Goal: Task Accomplishment & Management: Complete application form

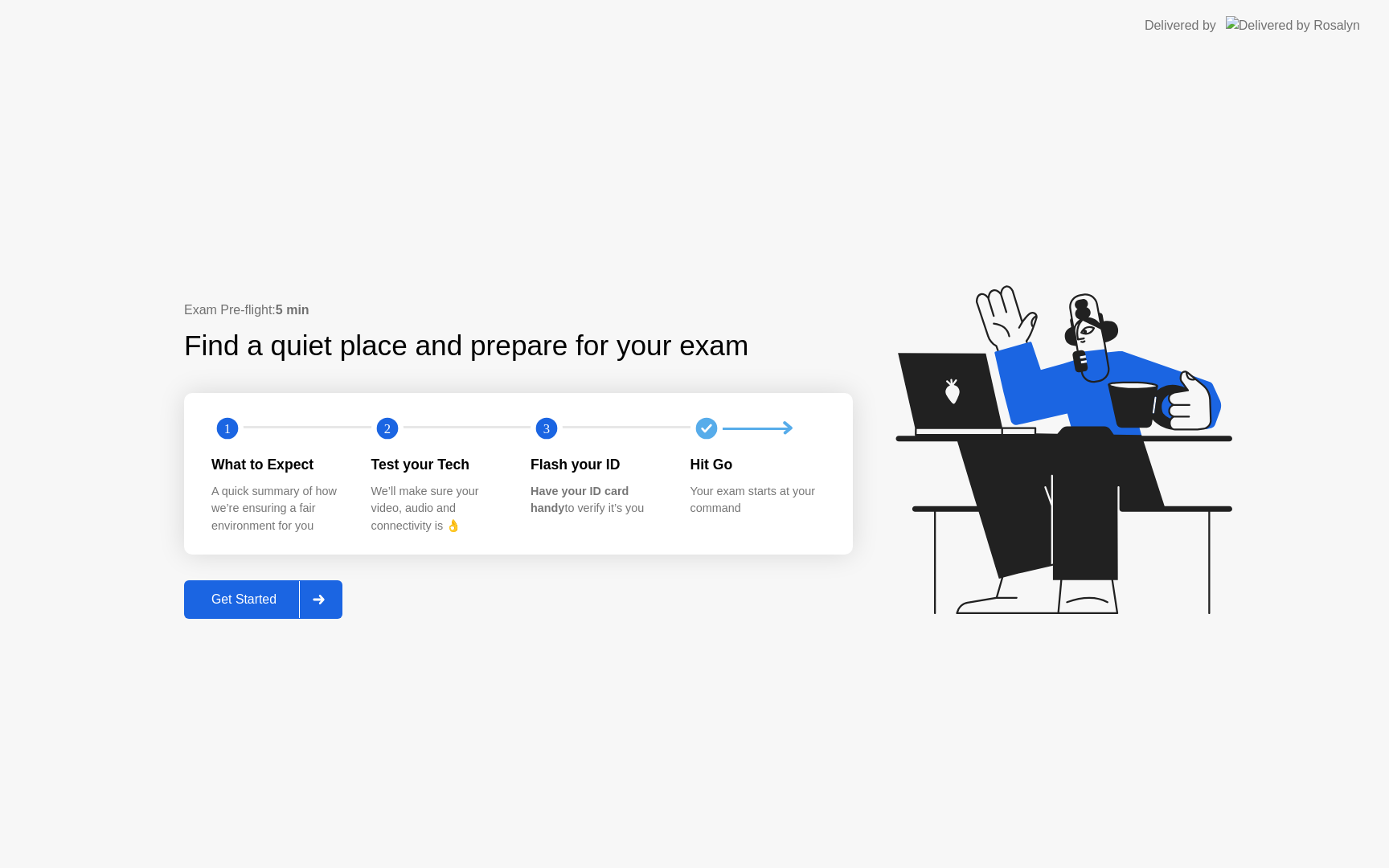
click at [315, 588] on div at bounding box center [319, 600] width 39 height 37
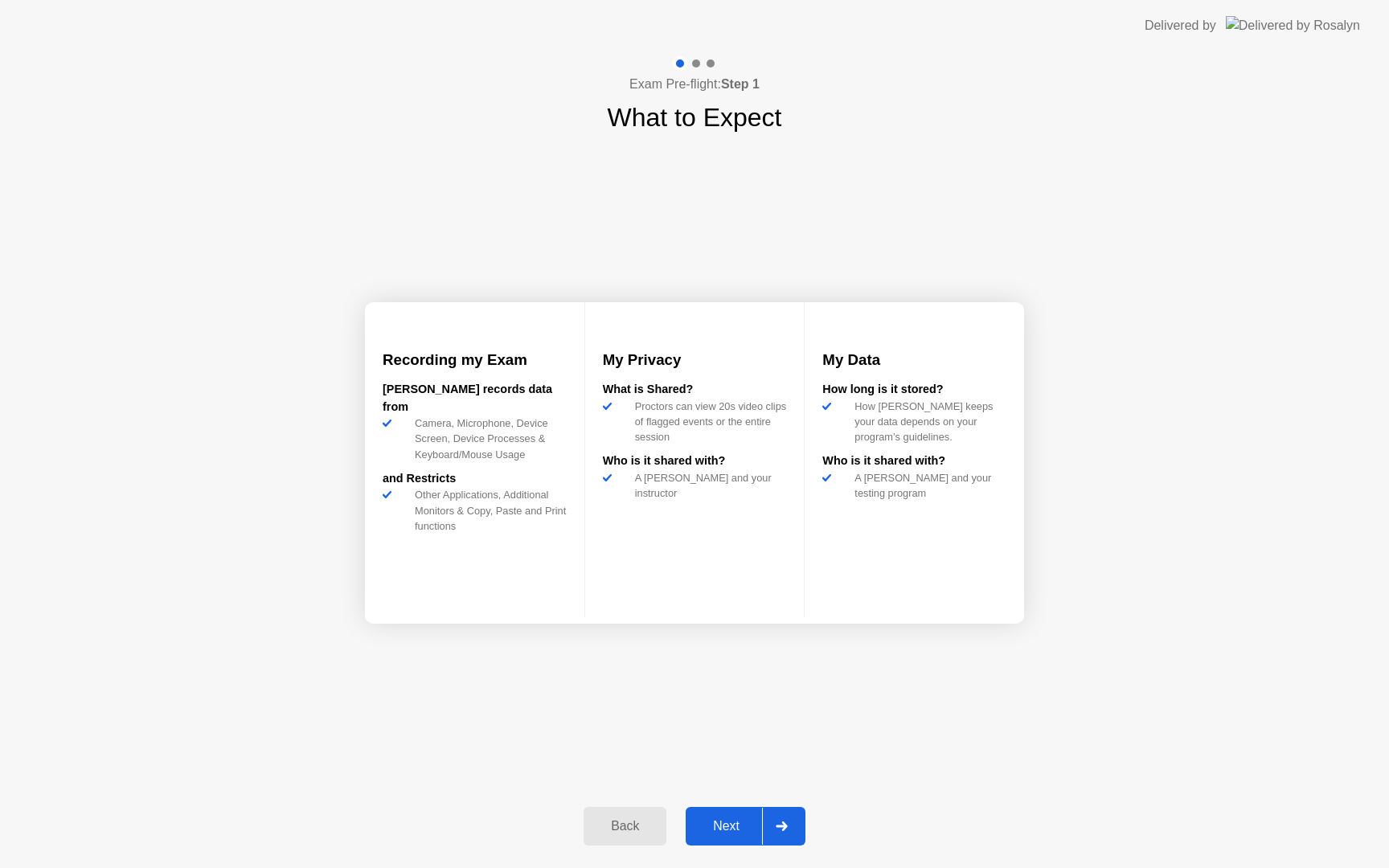
click at [784, 838] on div at bounding box center [781, 826] width 39 height 37
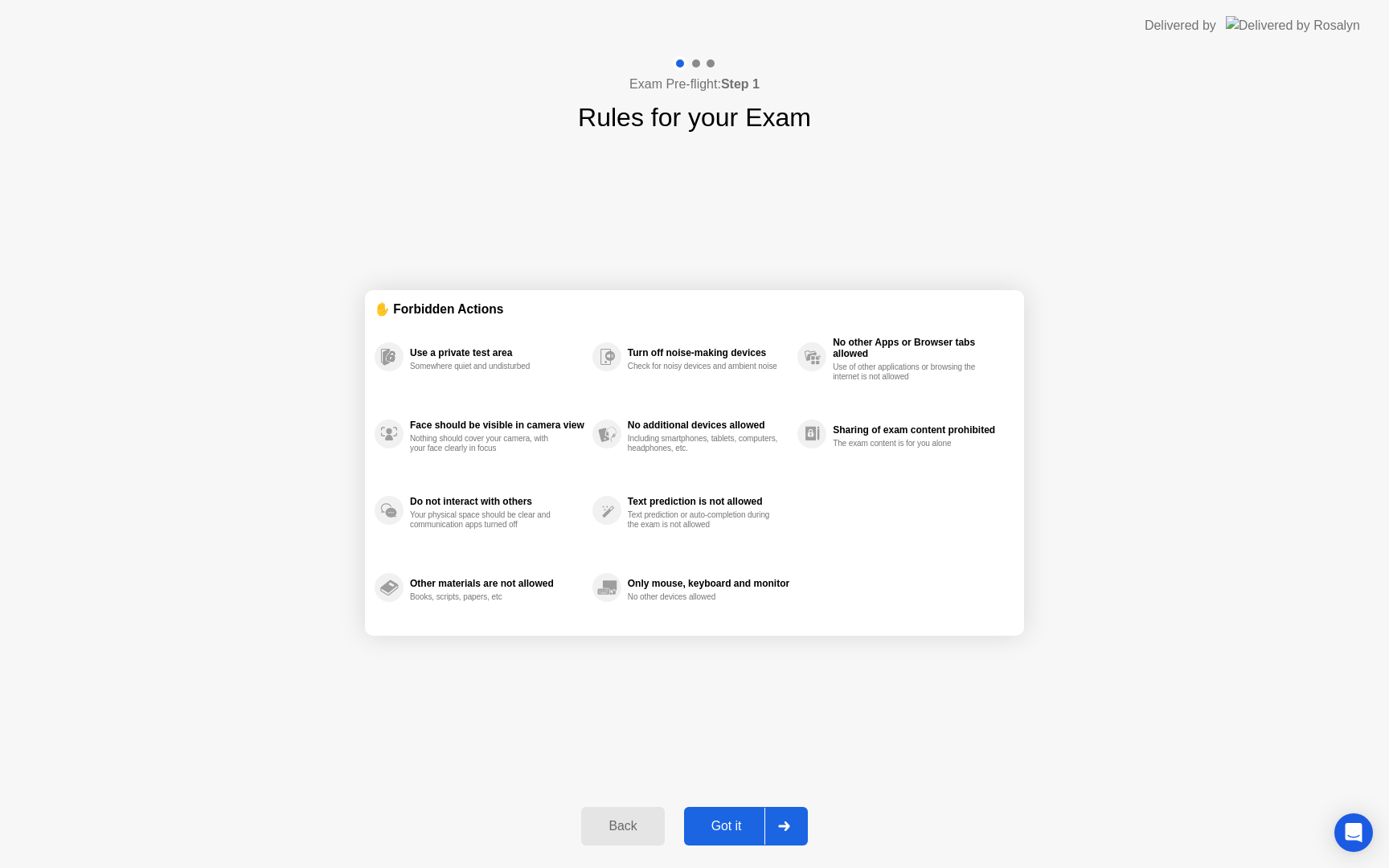
click at [784, 838] on div at bounding box center [784, 826] width 39 height 37
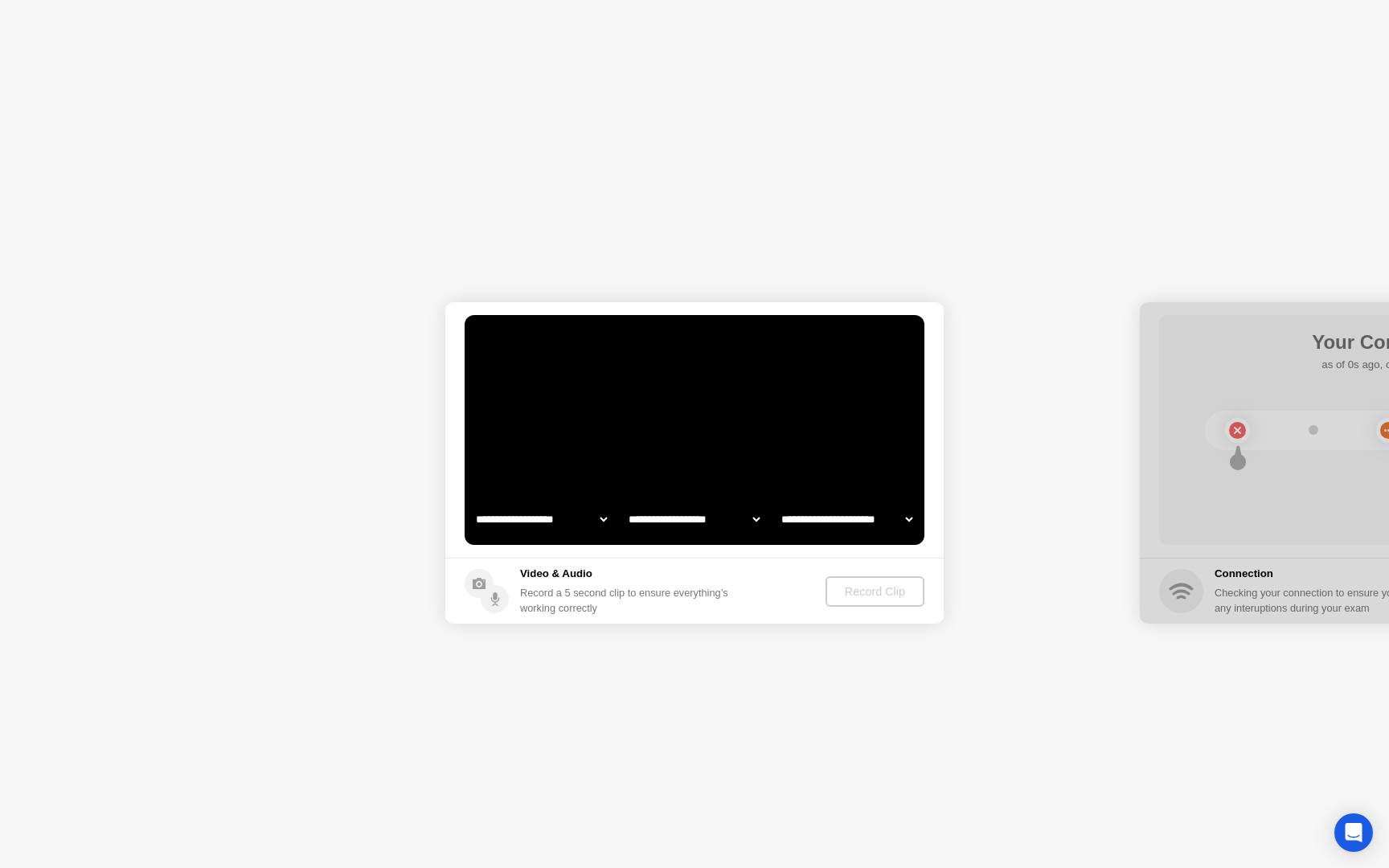
select select "**********"
select select "*******"
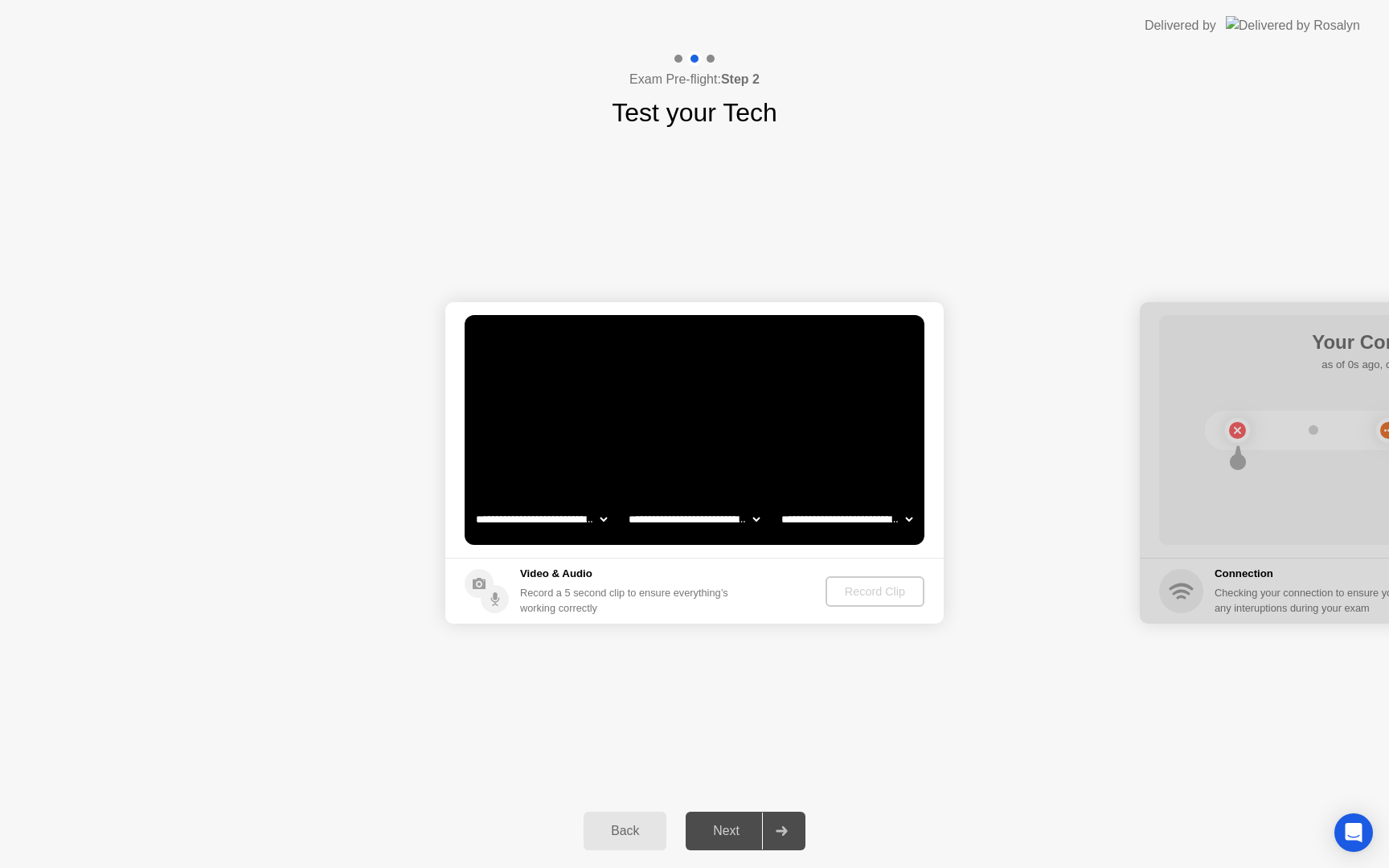
click at [784, 838] on div at bounding box center [781, 831] width 39 height 37
click at [863, 595] on div "Record Clip" at bounding box center [875, 591] width 86 height 13
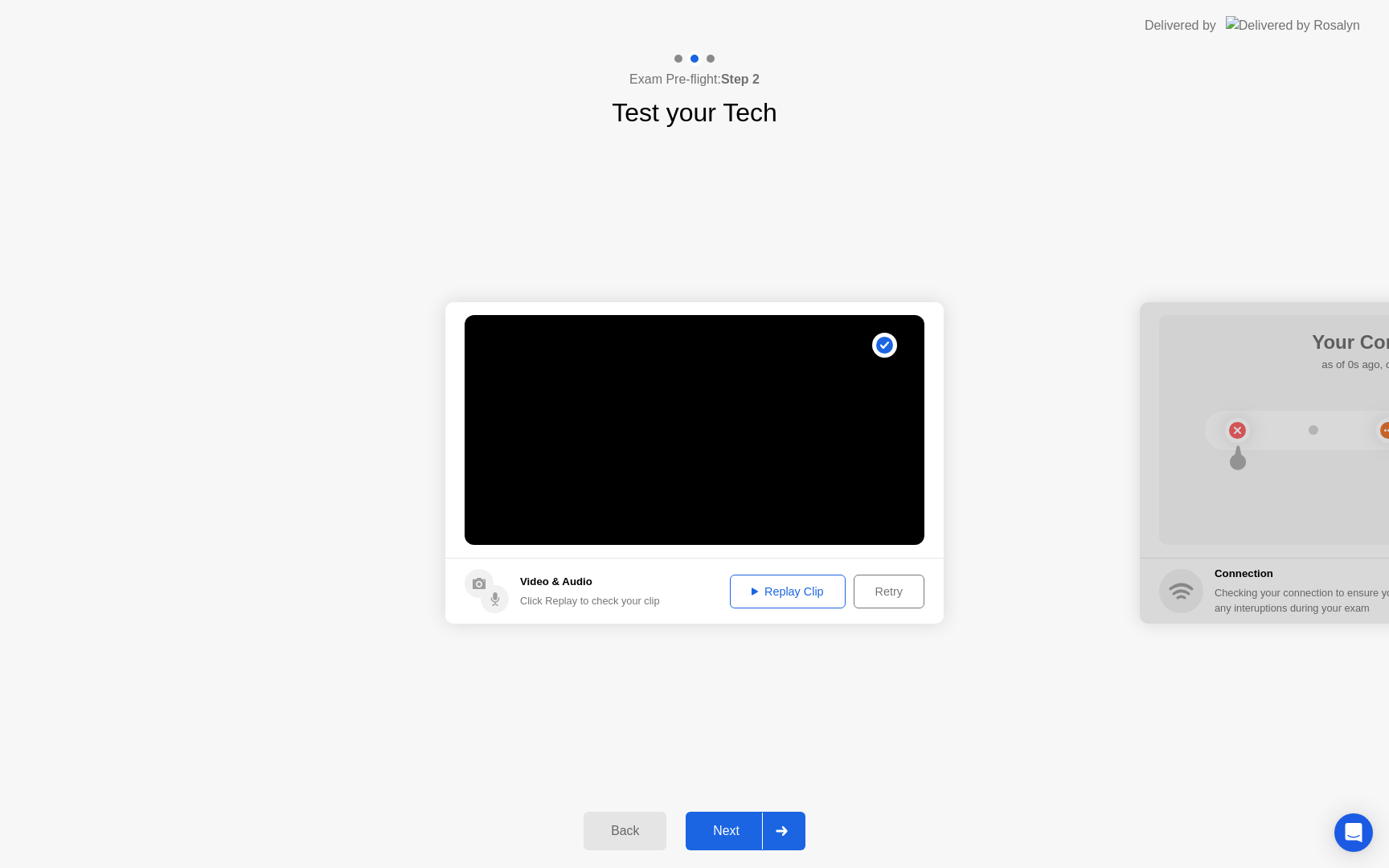
click at [789, 820] on div at bounding box center [781, 831] width 39 height 37
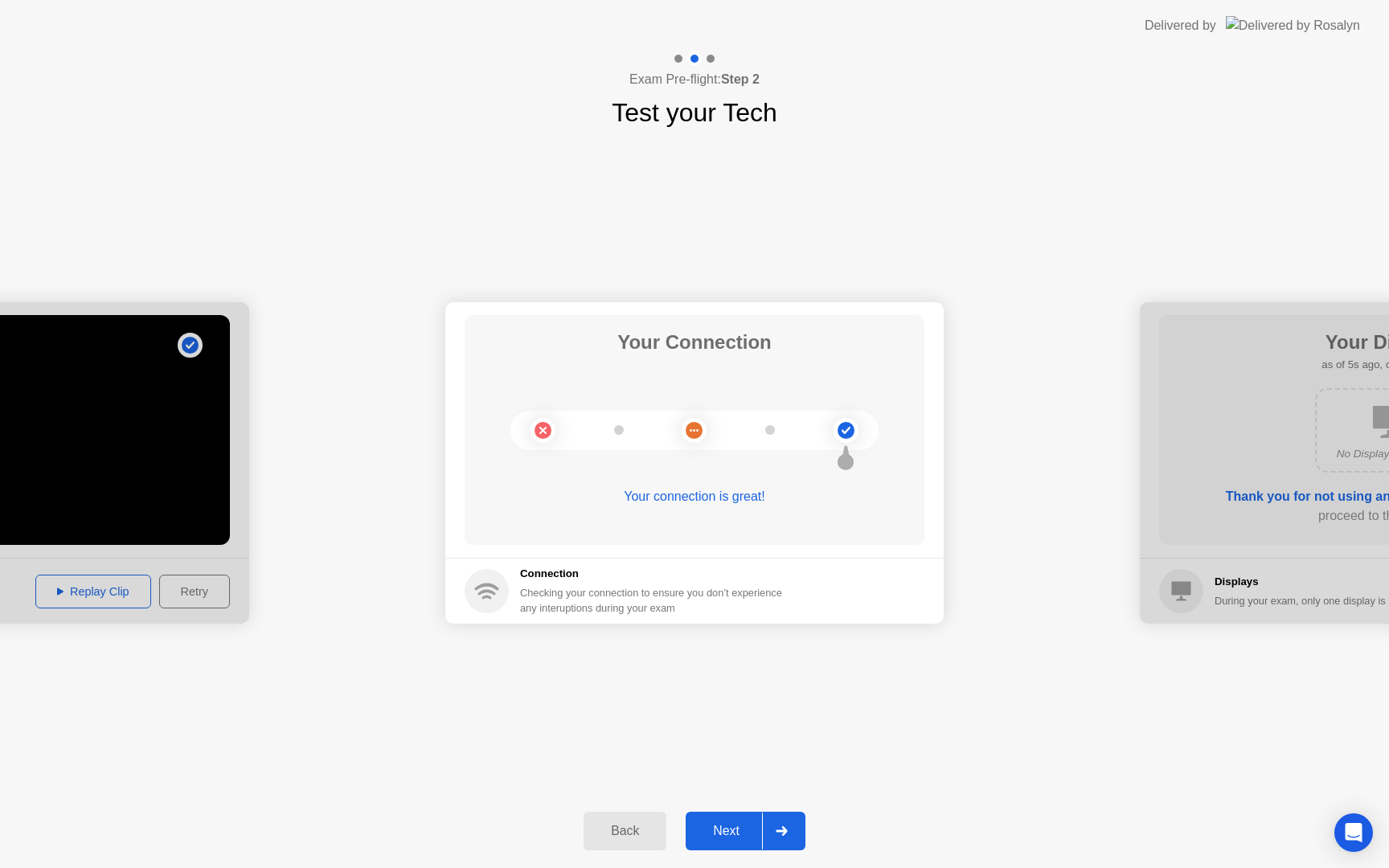
click at [786, 818] on div at bounding box center [781, 831] width 39 height 37
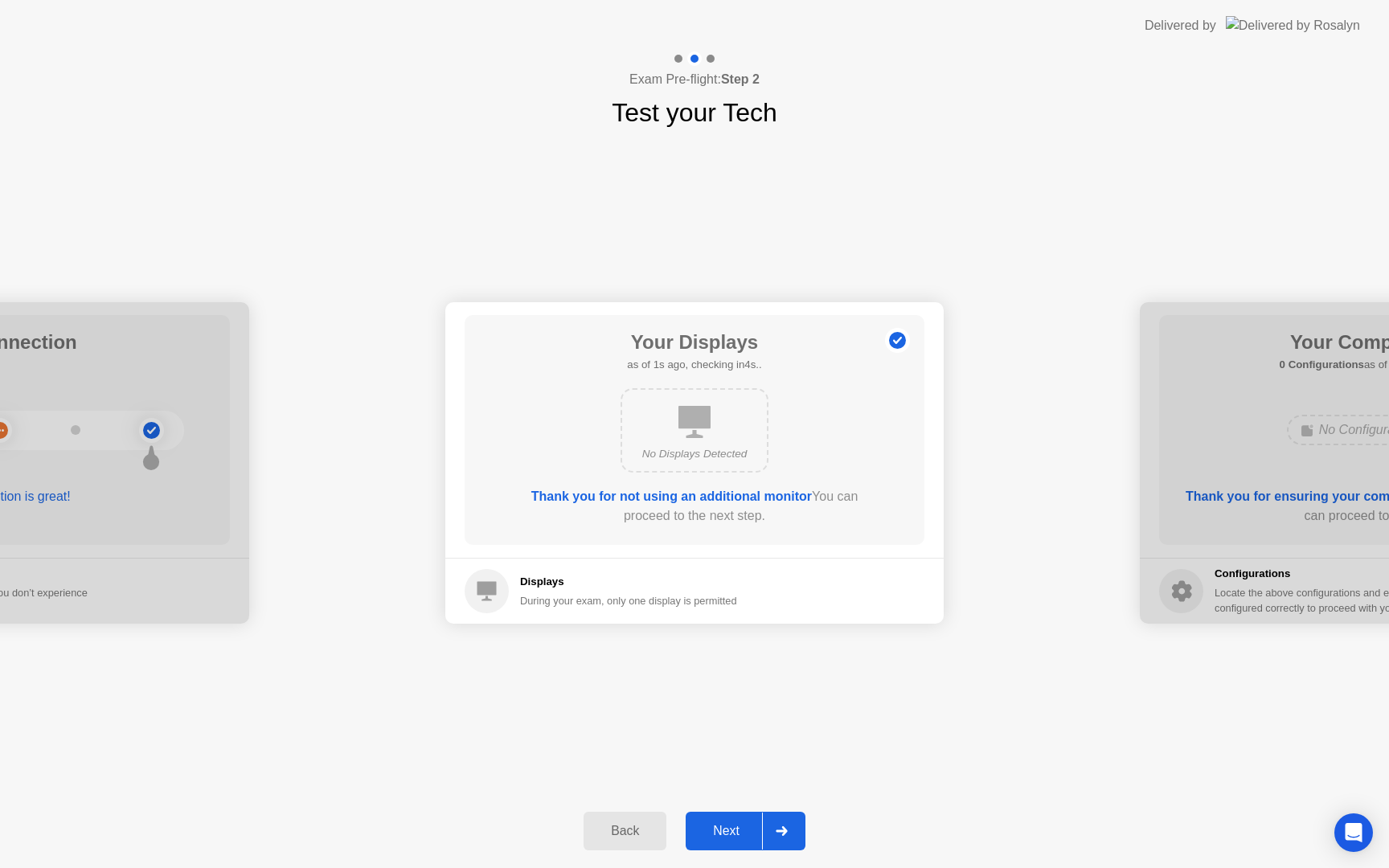
click at [786, 818] on div at bounding box center [781, 831] width 39 height 37
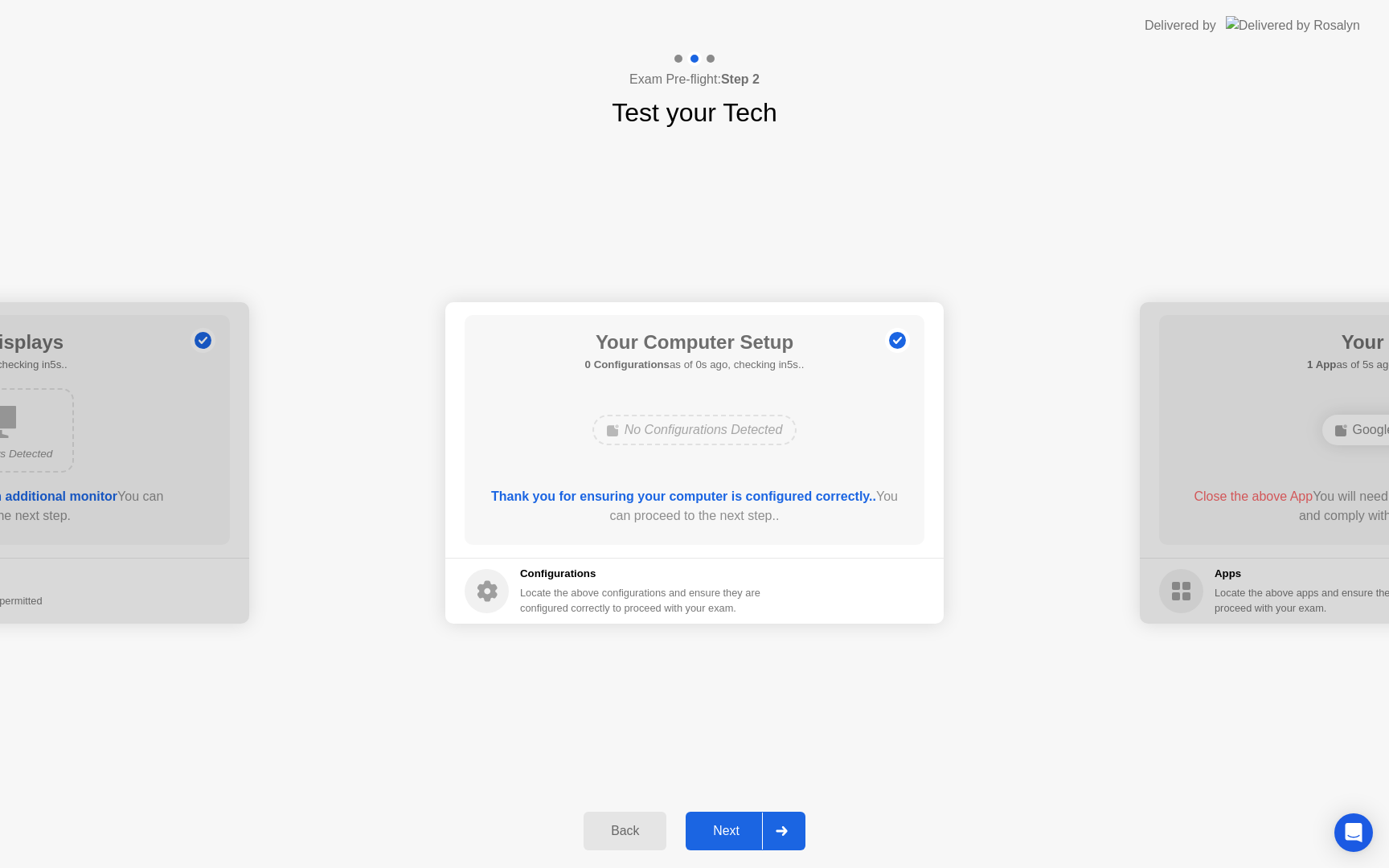
click at [786, 818] on div at bounding box center [781, 831] width 39 height 37
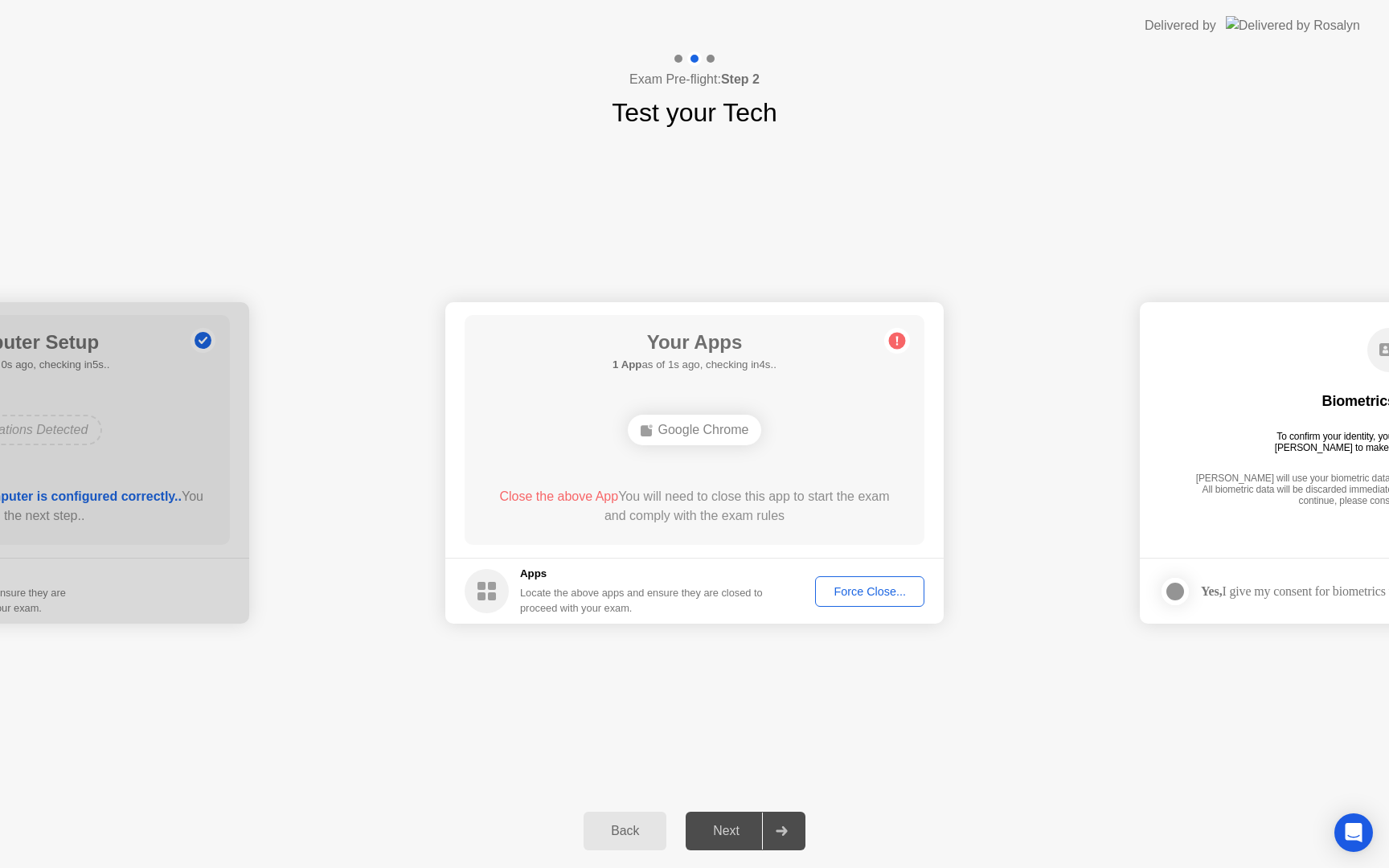
click at [858, 597] on div "Force Close..." at bounding box center [869, 591] width 98 height 13
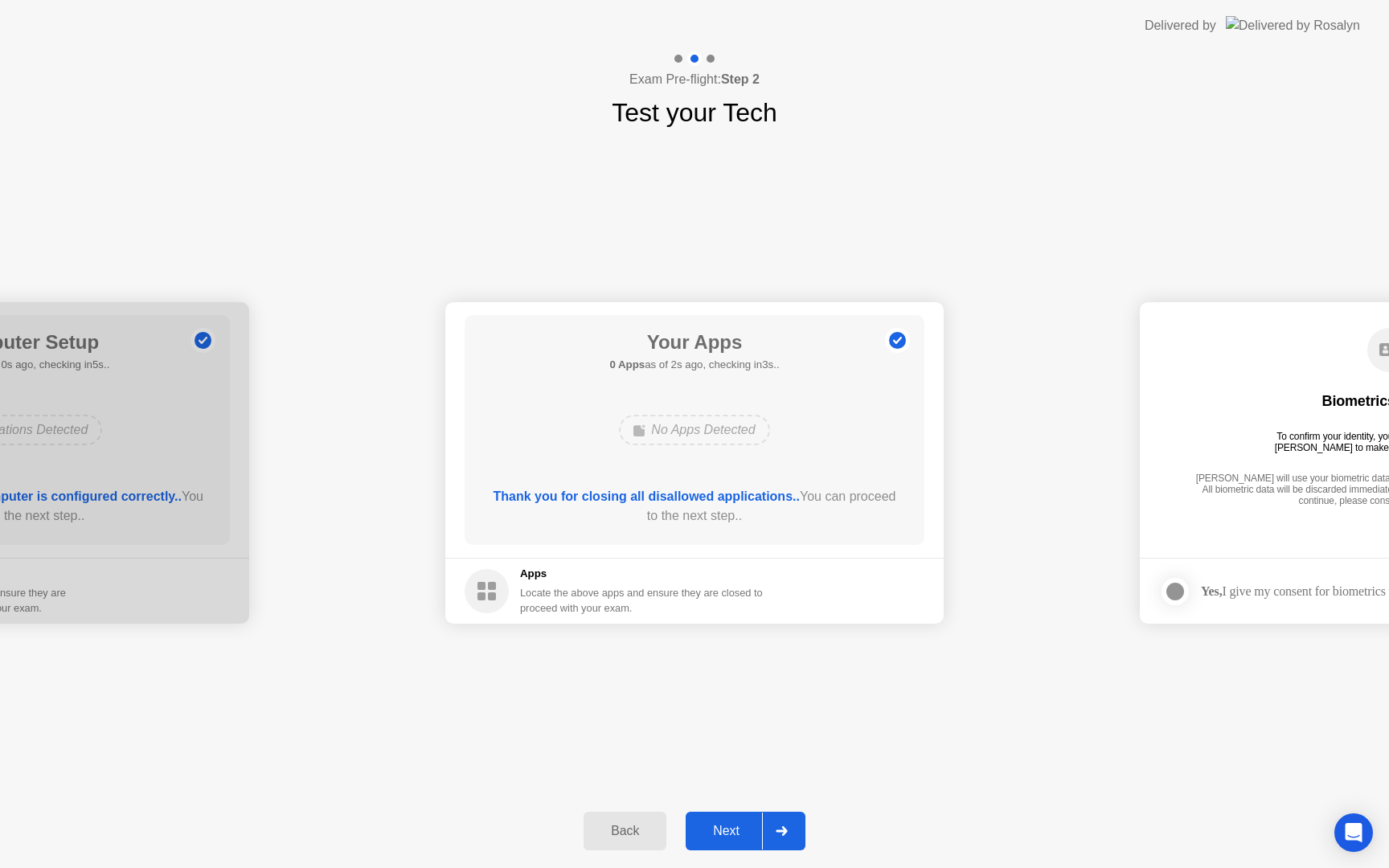
click at [786, 831] on icon at bounding box center [781, 831] width 12 height 10
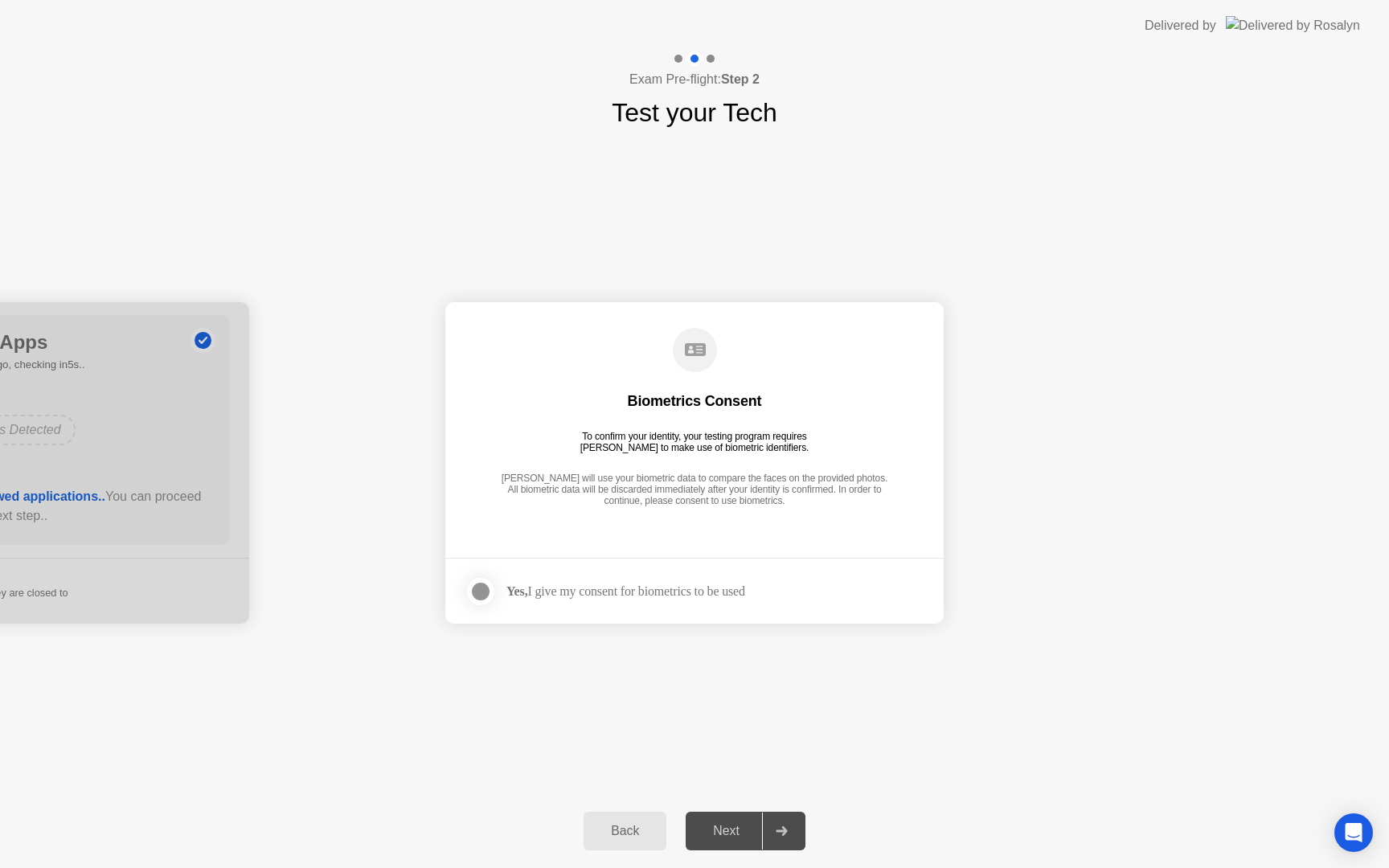
drag, startPoint x: 786, startPoint y: 831, endPoint x: 616, endPoint y: 589, distance: 295.7
click at [616, 589] on div "**********" at bounding box center [694, 459] width 1389 height 817
click at [616, 589] on div "Yes, I give my consent for biometrics to be used" at bounding box center [626, 591] width 238 height 16
click at [481, 594] on div at bounding box center [481, 592] width 19 height 19
click at [789, 833] on div at bounding box center [781, 831] width 39 height 37
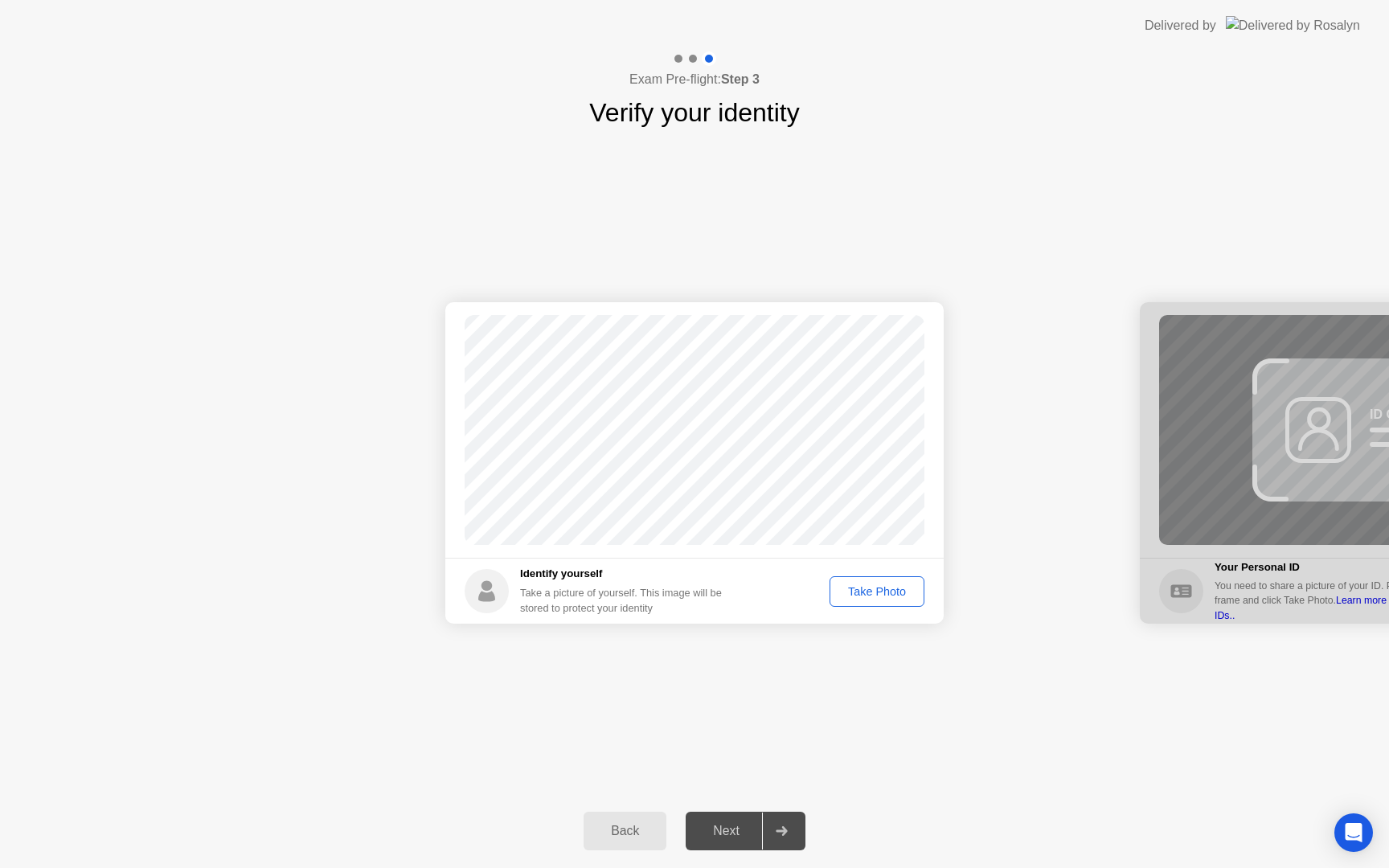
click at [873, 588] on div "Take Photo" at bounding box center [877, 591] width 83 height 13
click at [780, 832] on icon at bounding box center [781, 831] width 12 height 10
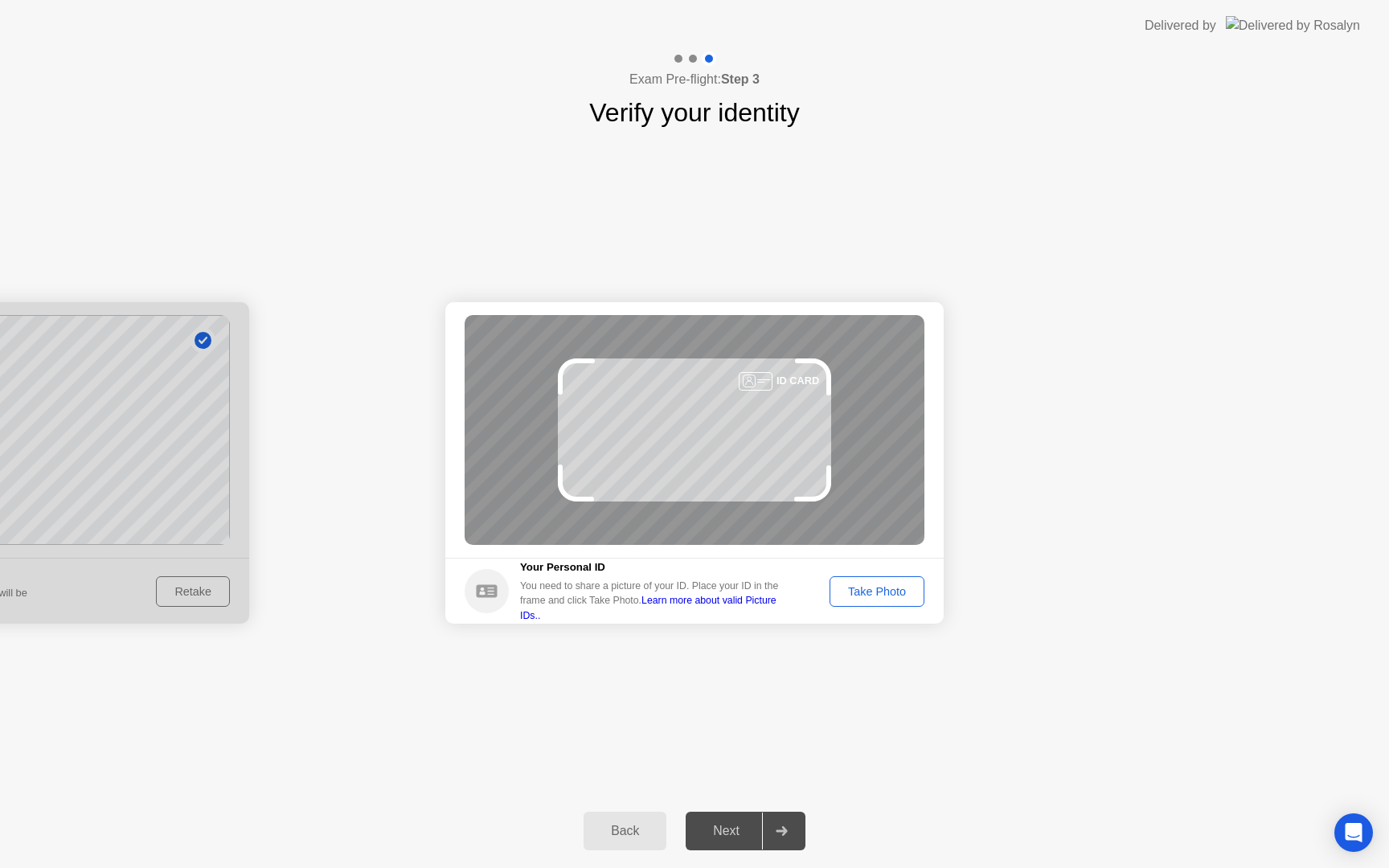
click at [870, 589] on div "Take Photo" at bounding box center [877, 591] width 83 height 13
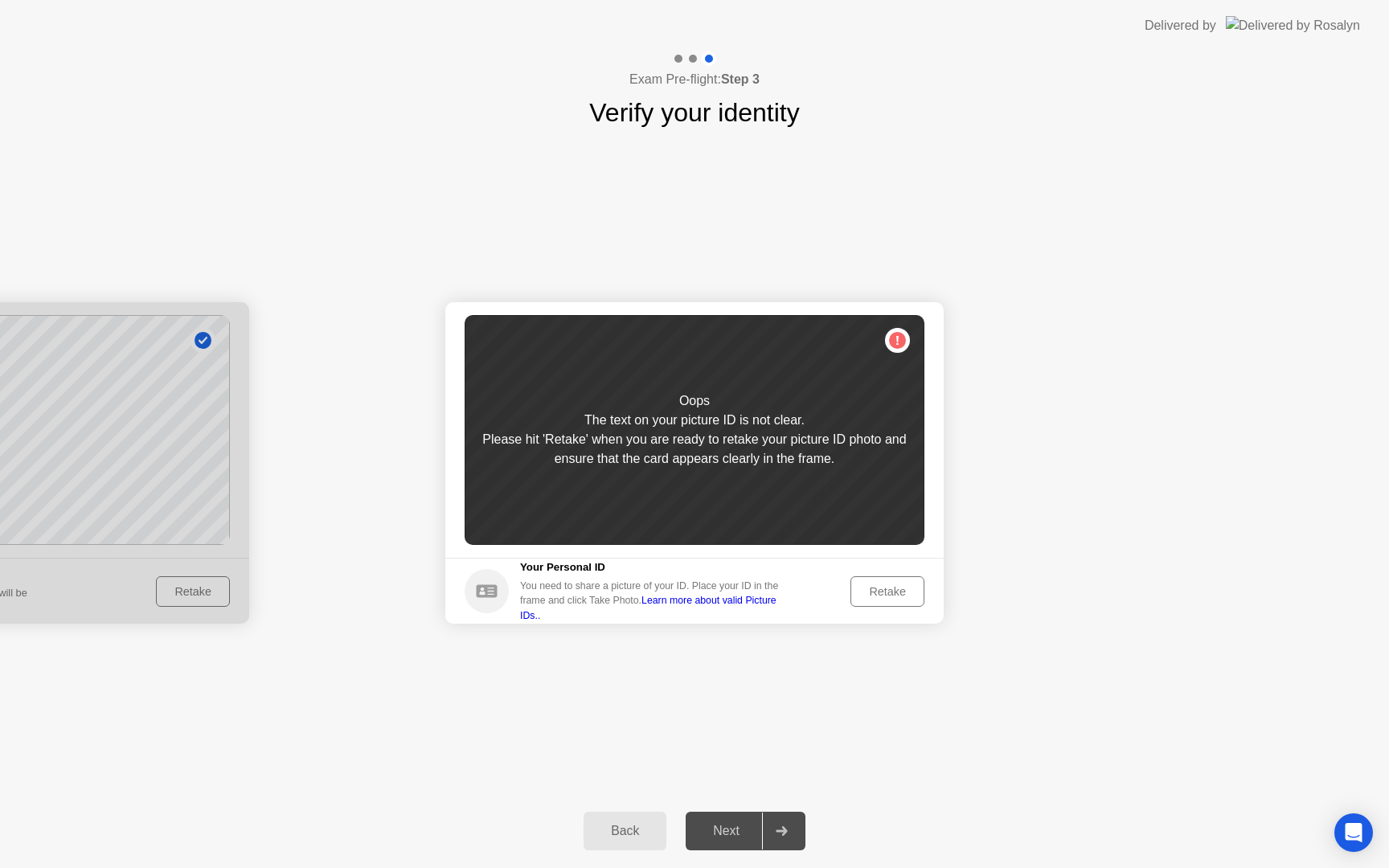
click at [870, 589] on div "Retake" at bounding box center [887, 591] width 63 height 13
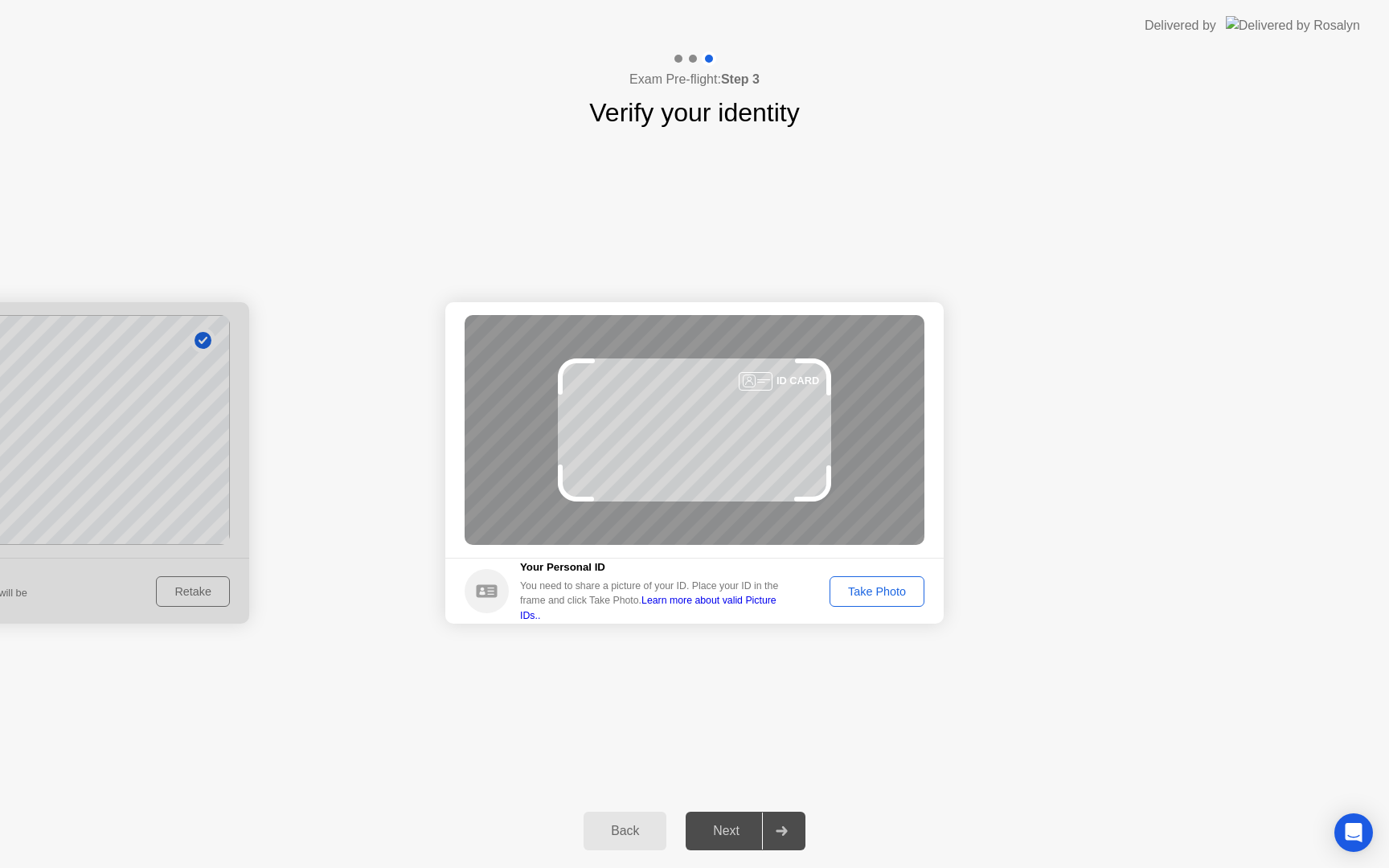
click at [877, 595] on div "Take Photo" at bounding box center [877, 591] width 83 height 13
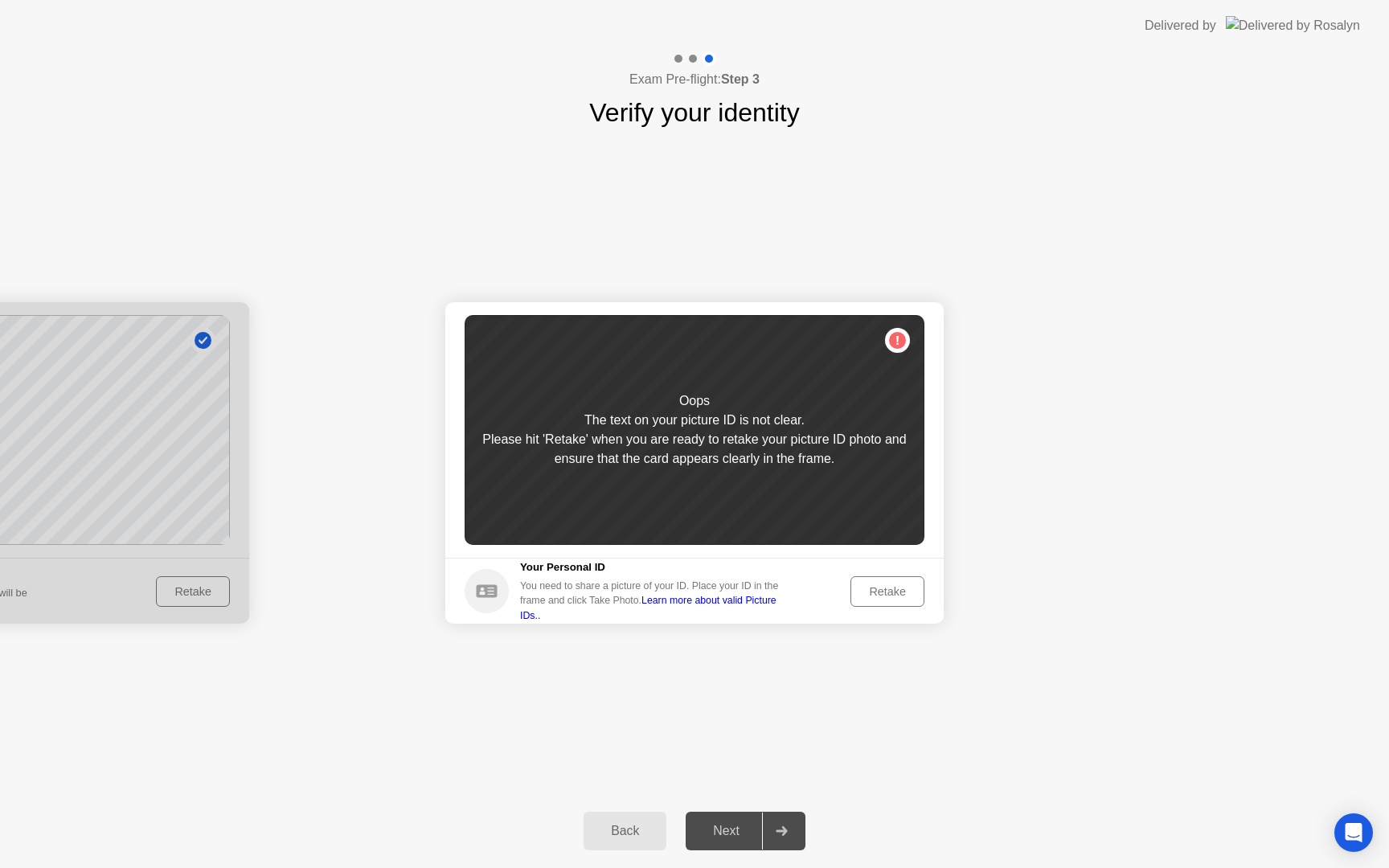
click at [877, 595] on div "Retake" at bounding box center [887, 591] width 63 height 13
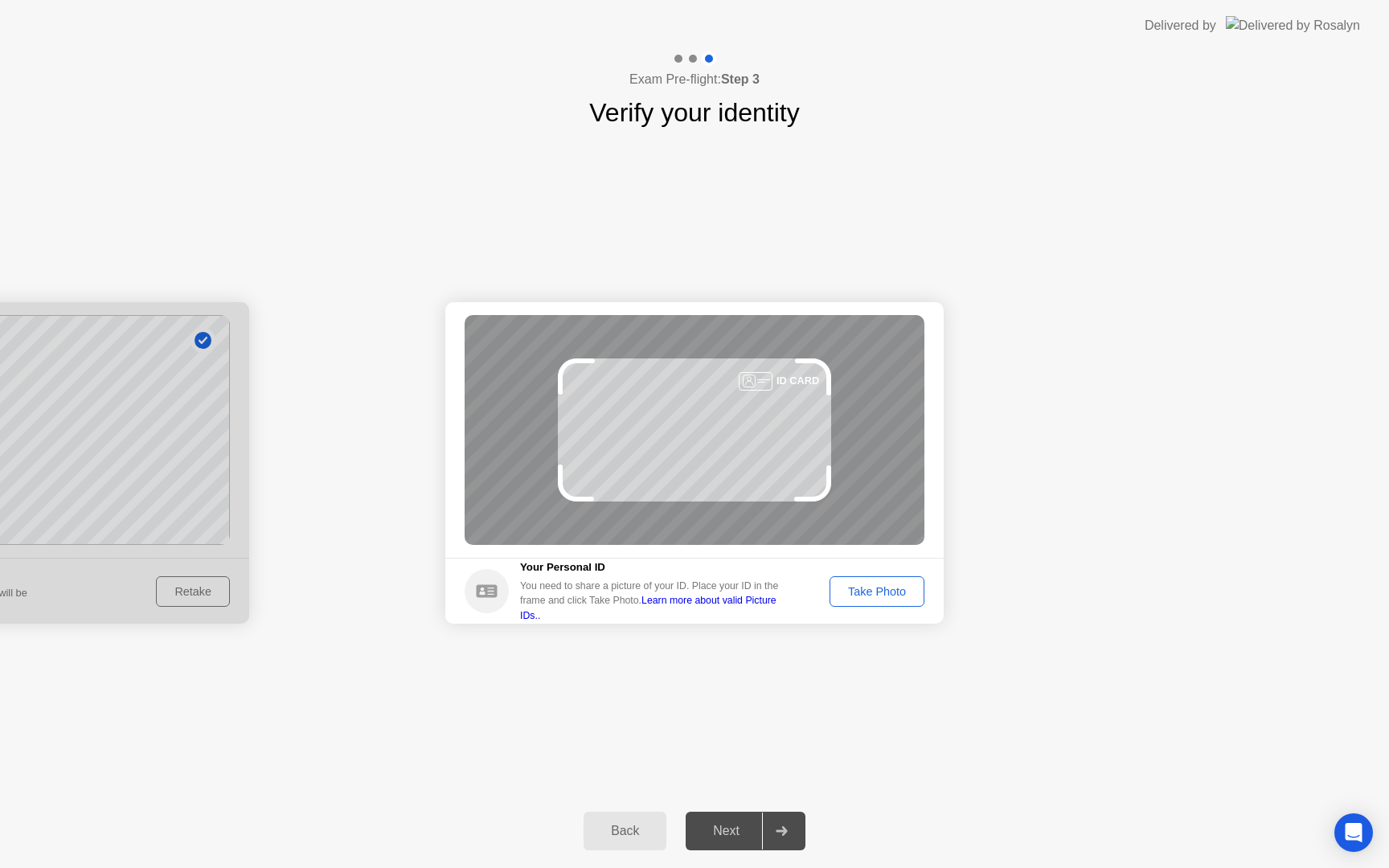
click at [877, 595] on div "Take Photo" at bounding box center [877, 591] width 83 height 13
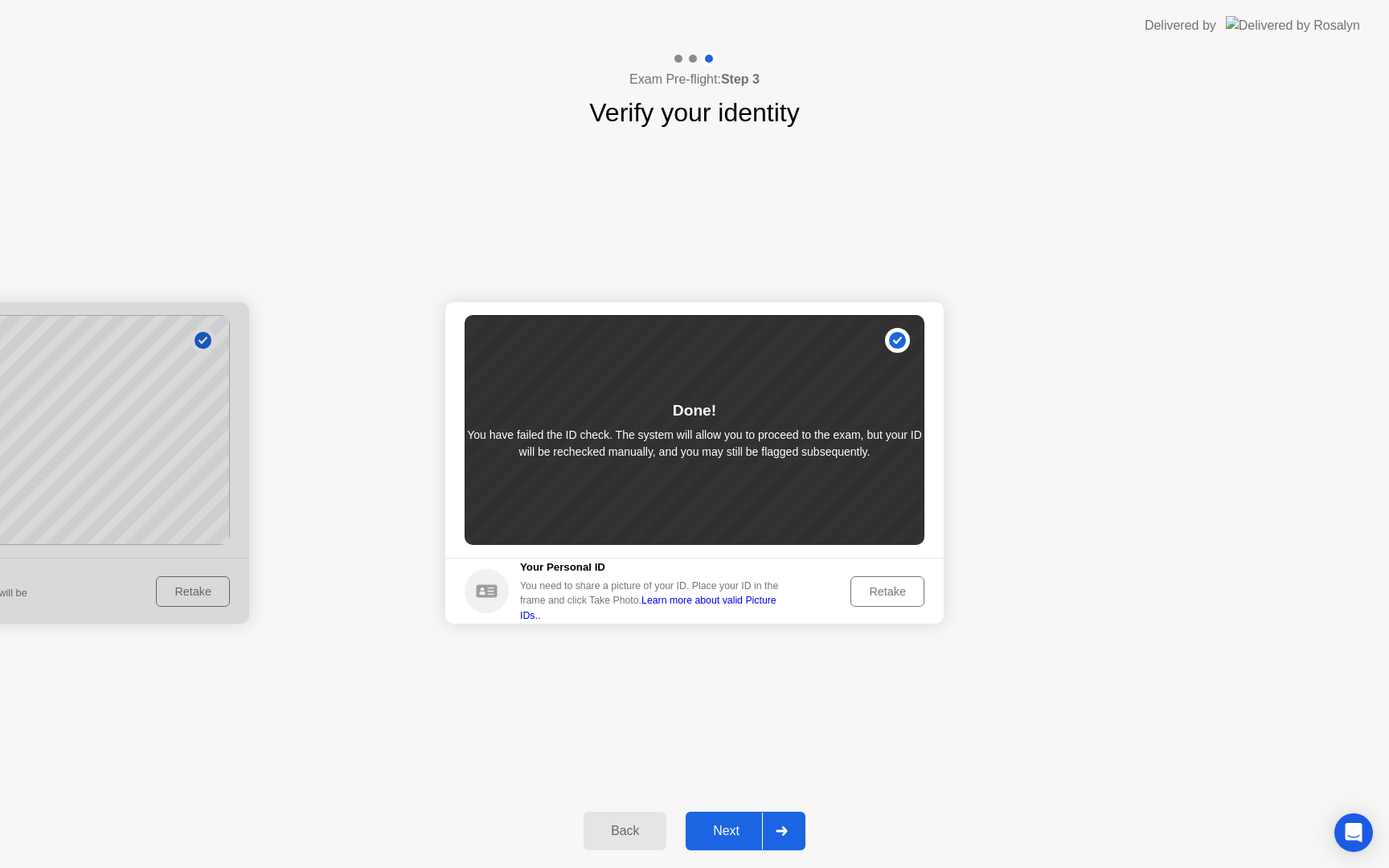
click at [773, 722] on div "Success Photo is correctly taken Identify yourself Take a picture of yourself. …" at bounding box center [694, 463] width 1389 height 663
click at [771, 824] on div at bounding box center [781, 831] width 39 height 37
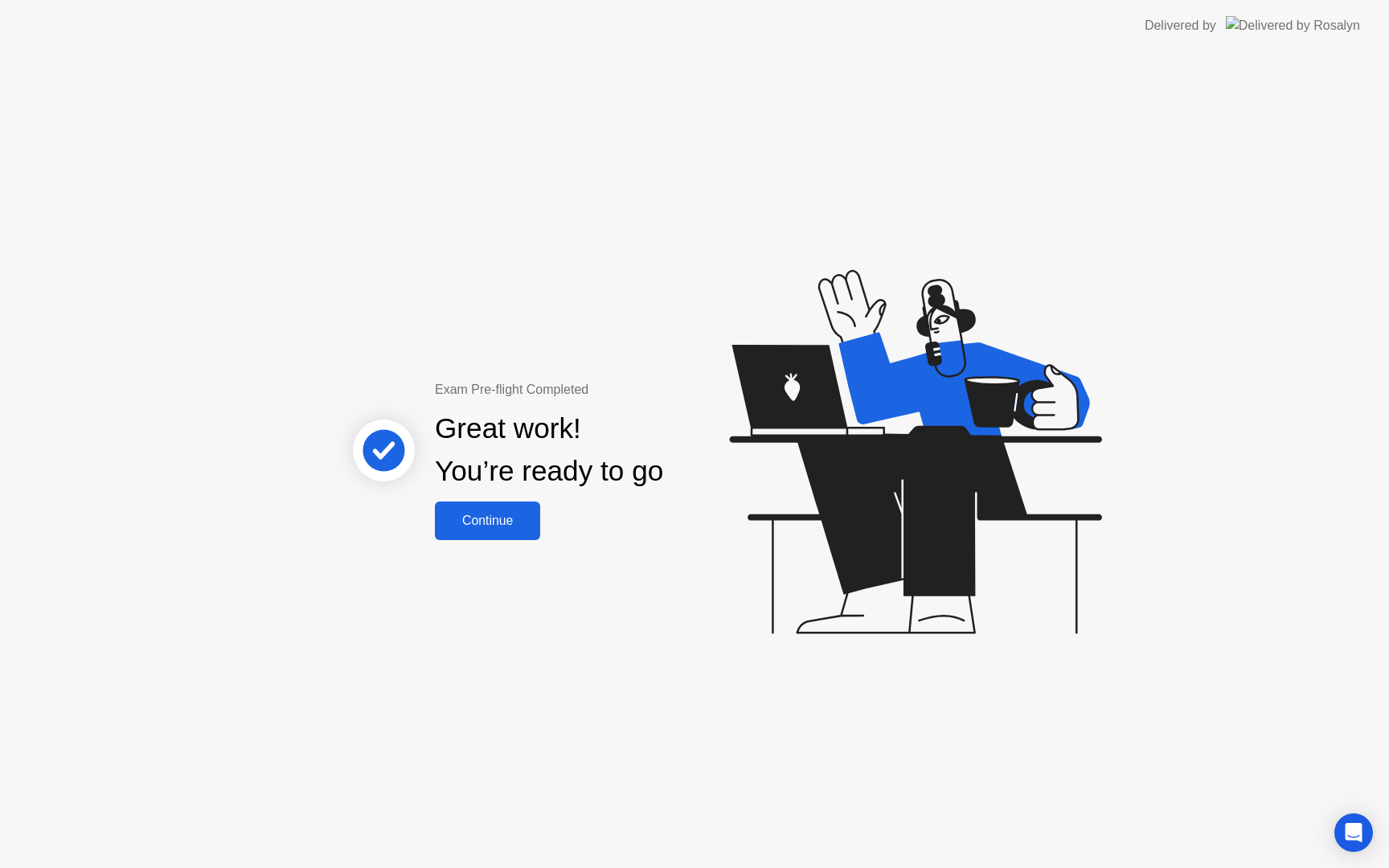
click at [497, 521] on div "Continue" at bounding box center [488, 520] width 96 height 15
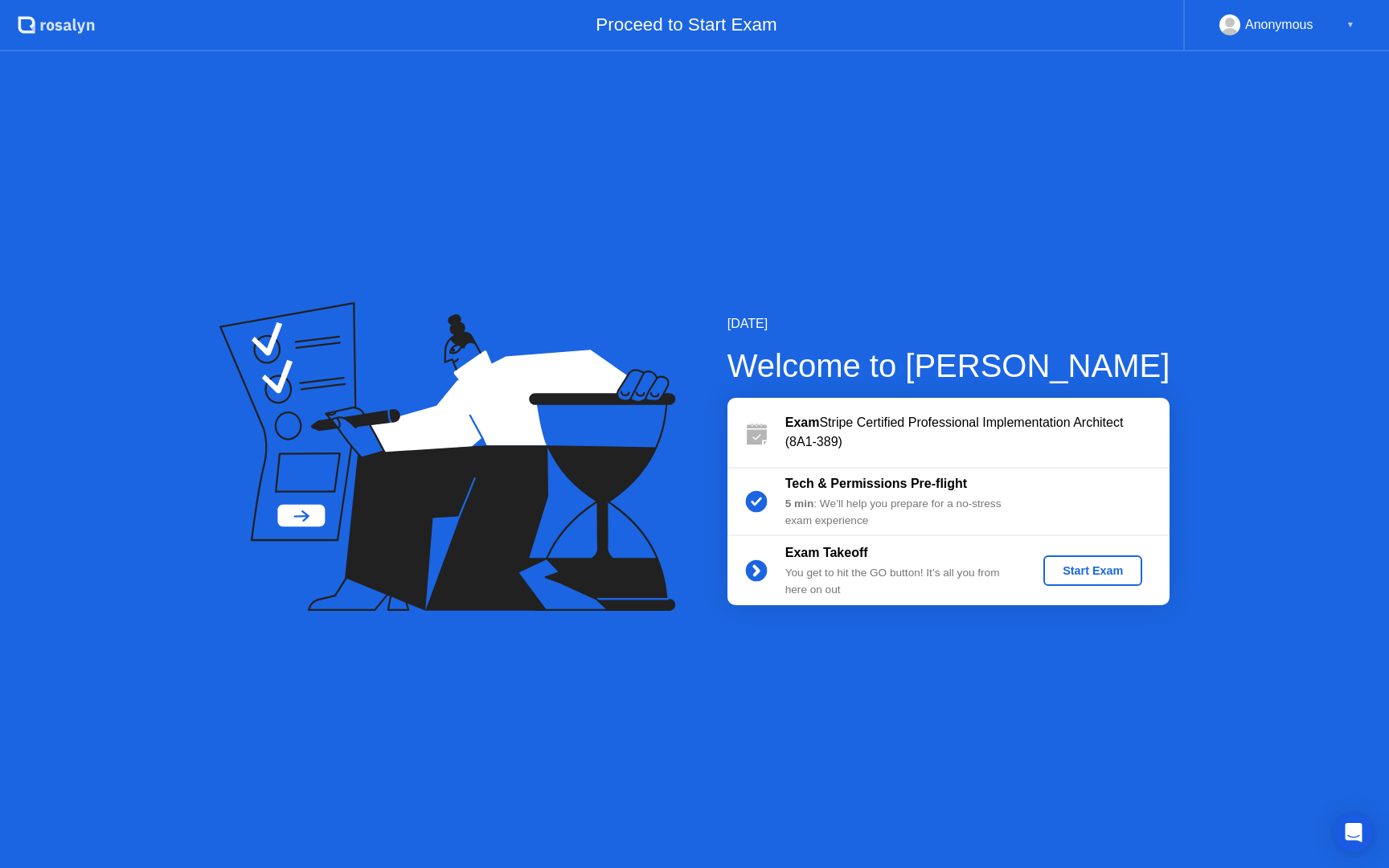
click at [1100, 568] on div "Start Exam" at bounding box center [1092, 570] width 86 height 13
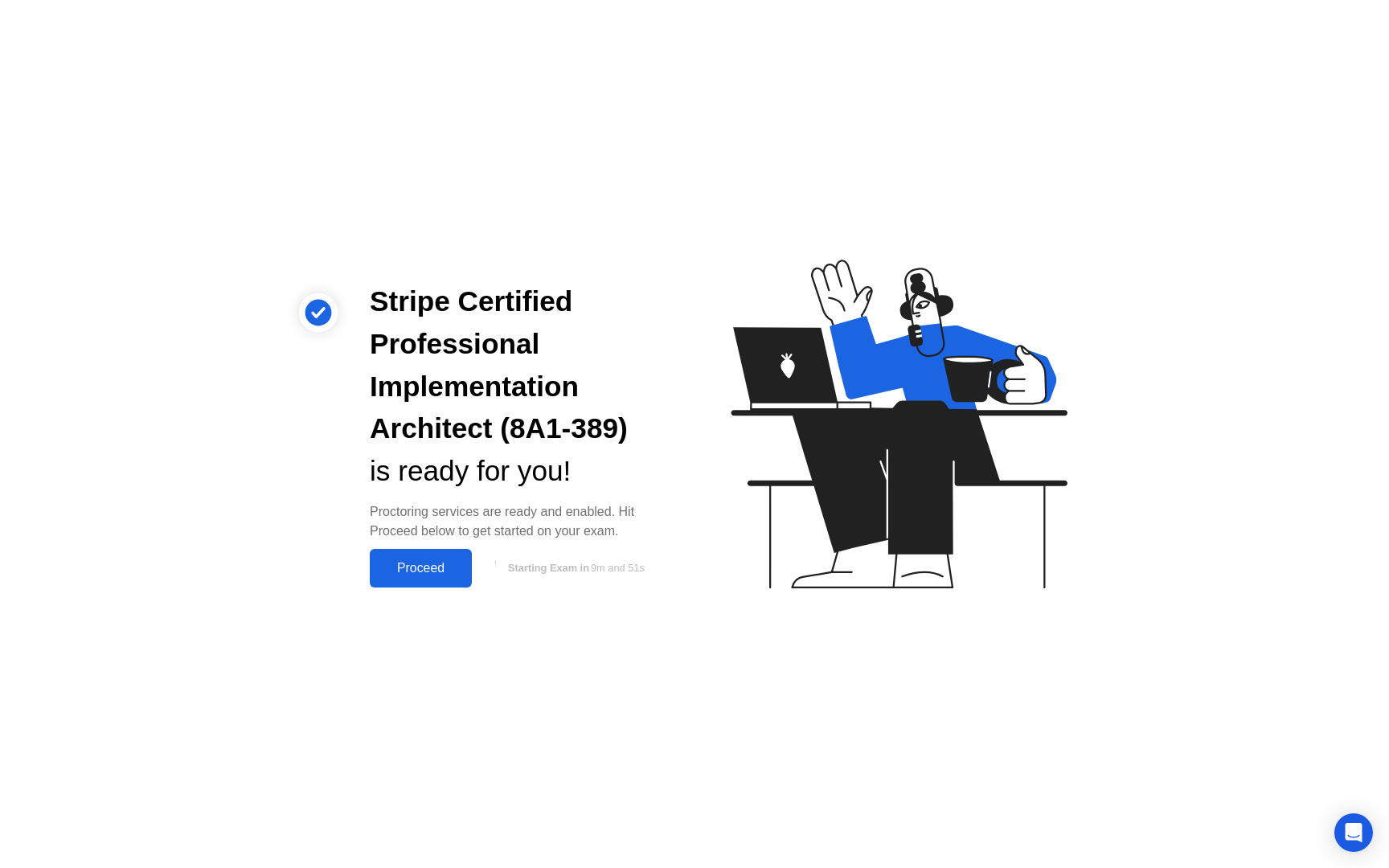
click at [418, 568] on div "Proceed" at bounding box center [421, 568] width 92 height 15
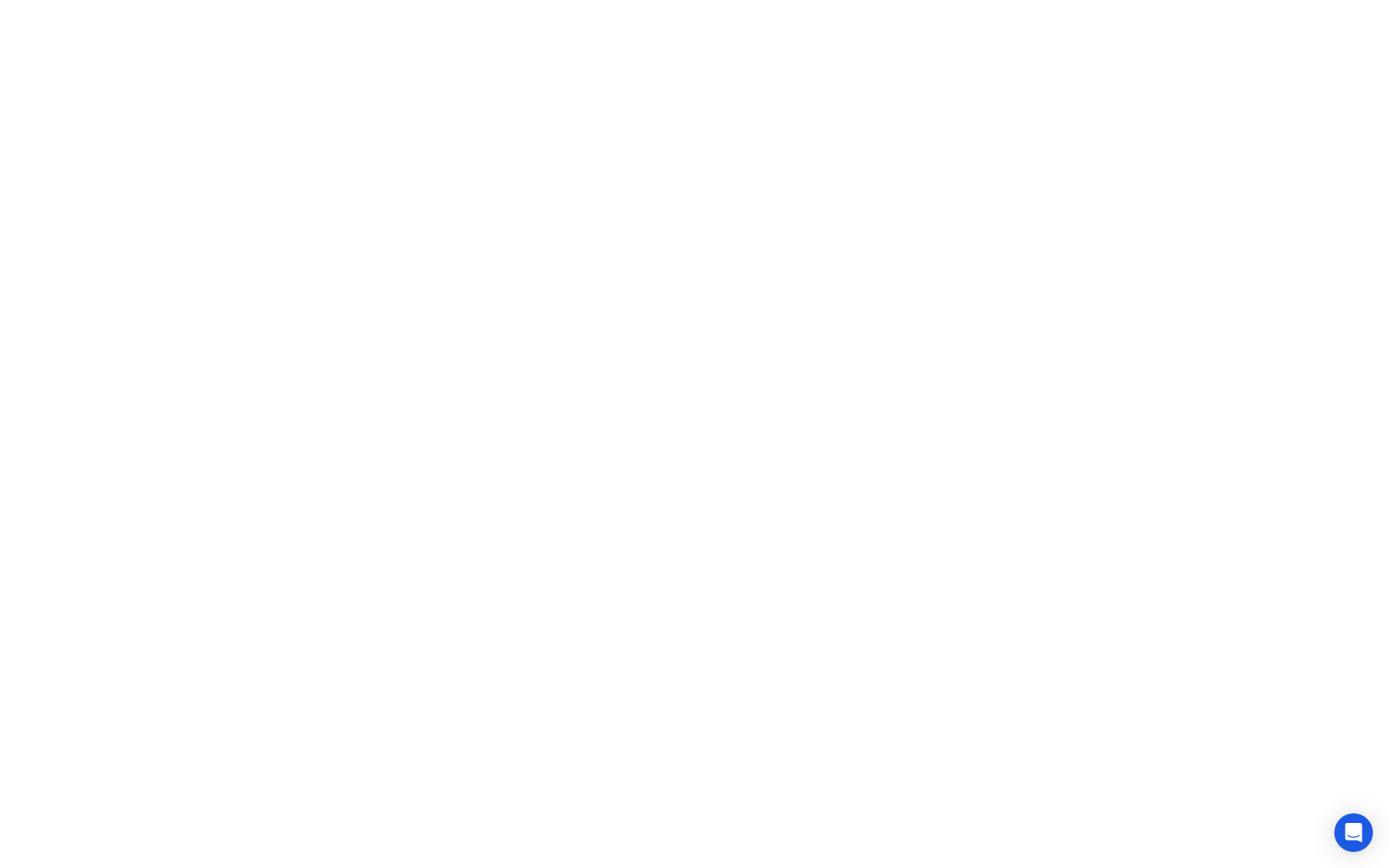
click div "Exam Rules"
click at [855, 839] on button "Exam Rules" at bounding box center [842, 842] width 85 height 15
